Goal: Transaction & Acquisition: Purchase product/service

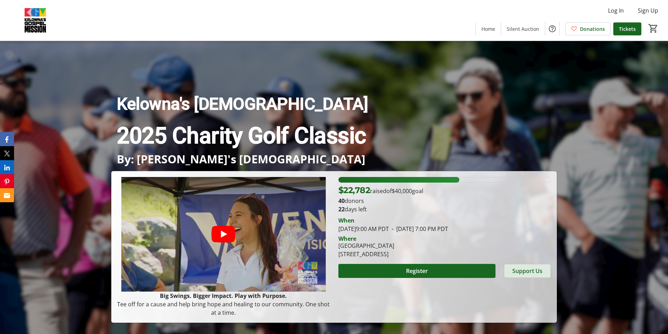
click at [523, 271] on span "Support Us" at bounding box center [527, 271] width 30 height 8
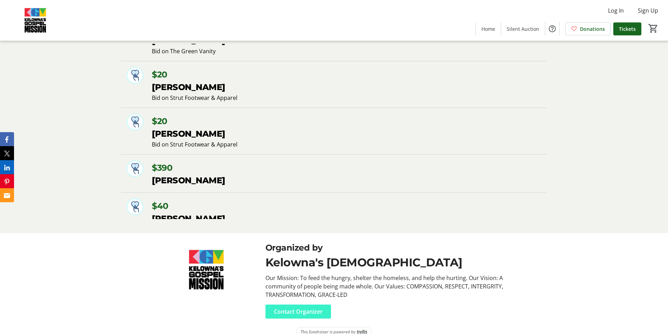
scroll to position [2870, 0]
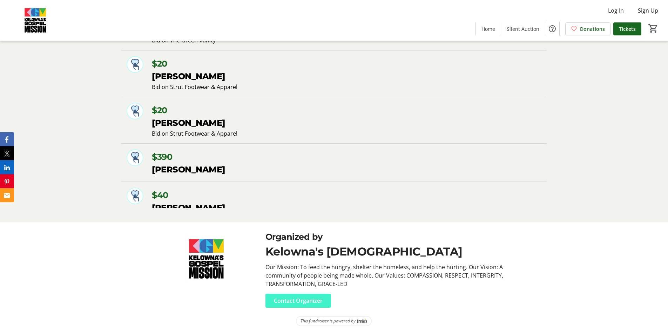
click at [308, 300] on span "Contact Organizer" at bounding box center [298, 300] width 49 height 8
click at [295, 302] on span "Contact Organizer" at bounding box center [298, 300] width 49 height 8
